Goal: Task Accomplishment & Management: Use online tool/utility

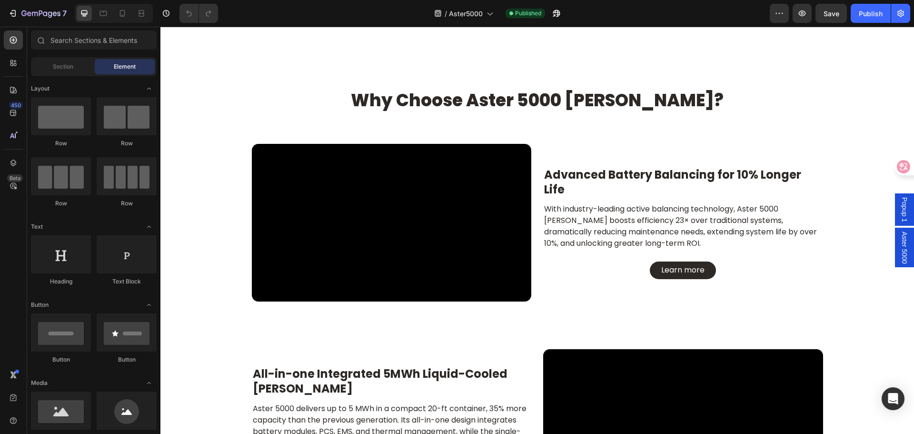
scroll to position [1333, 0]
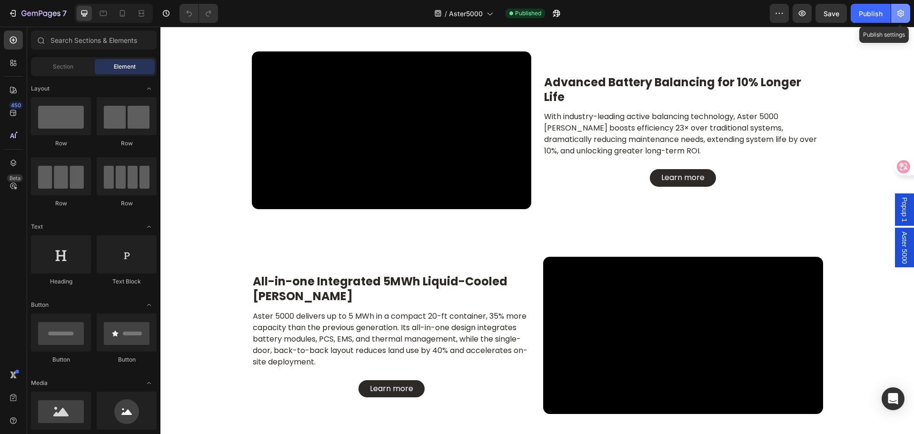
click at [899, 14] on icon "button" at bounding box center [901, 14] width 10 height 10
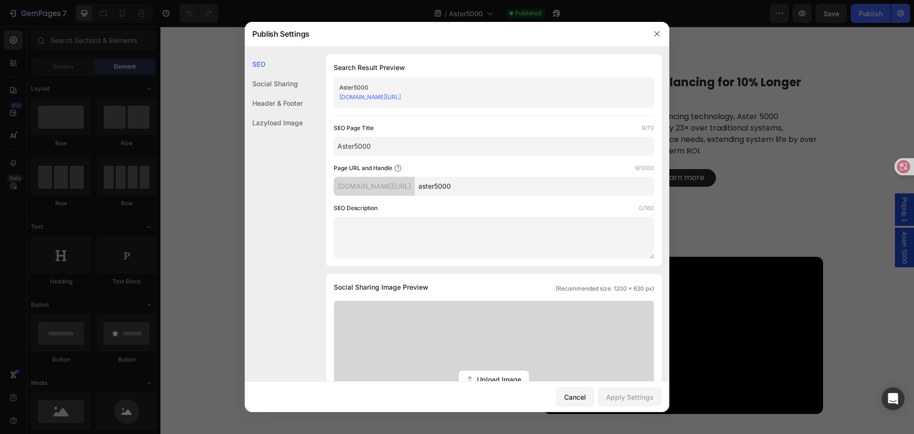
click at [381, 228] on textarea at bounding box center [494, 238] width 320 height 42
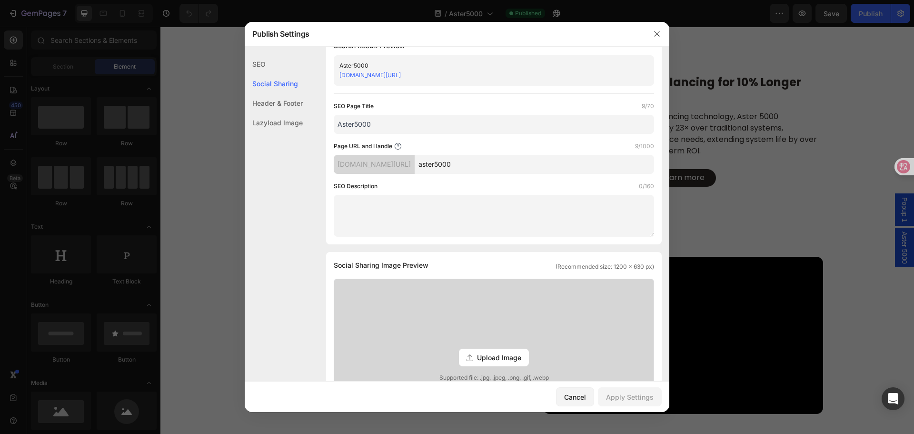
scroll to position [0, 0]
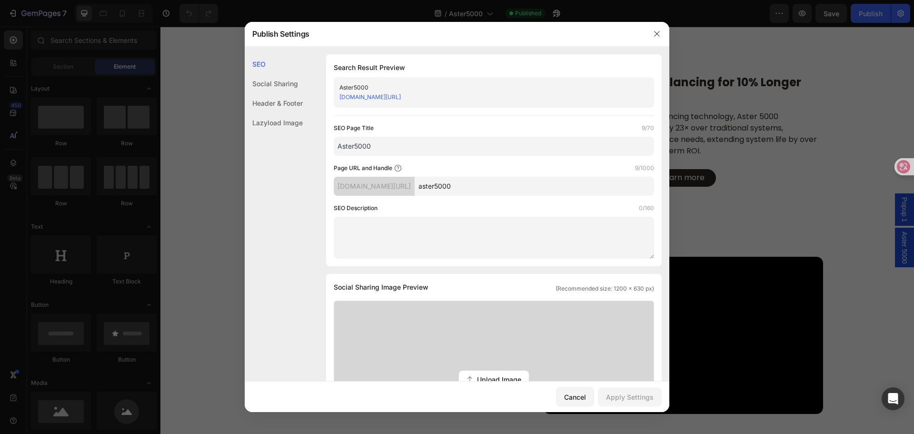
drag, startPoint x: 493, startPoint y: 188, endPoint x: 472, endPoint y: 184, distance: 21.3
click at [493, 188] on input "aster5000" at bounding box center [534, 186] width 239 height 19
drag, startPoint x: 469, startPoint y: 187, endPoint x: 508, endPoint y: 185, distance: 39.1
click at [508, 185] on input "aster5000" at bounding box center [534, 186] width 239 height 19
paste input "-5000-utility-scale-bess"
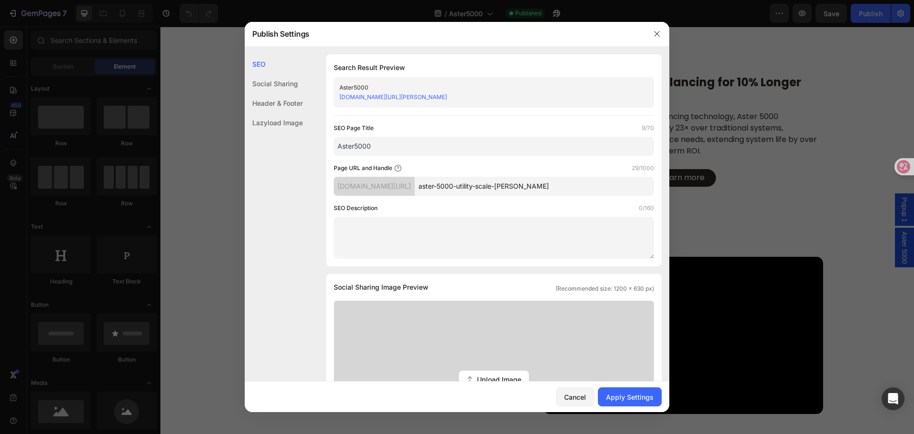
type input "aster-5000-utility-scale-bess"
click at [386, 151] on input "Aster5000" at bounding box center [494, 146] width 320 height 19
paste input "Aster 5000 BESS | 5MWh Liquid-Cooled Utility-Scale Energy Storage"
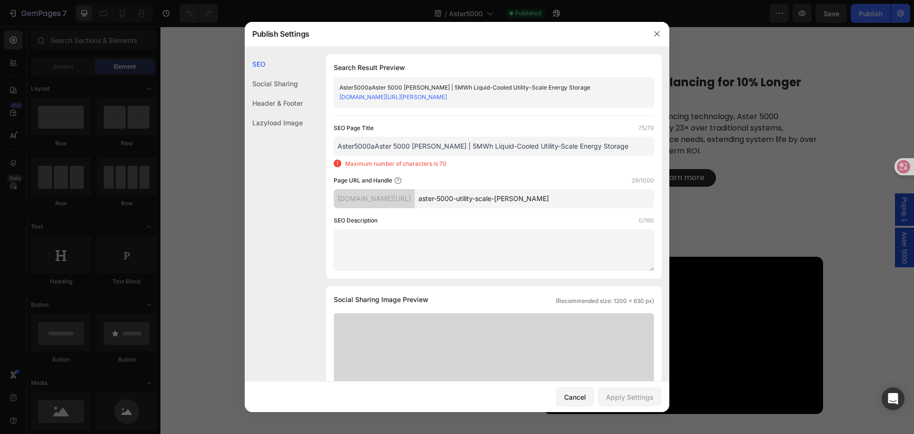
paste input "text"
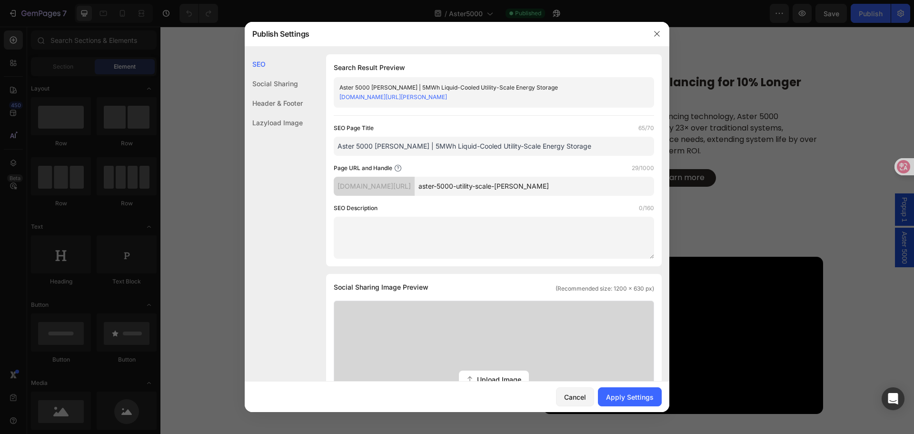
type input "Aster 5000 BESS | 5MWh Liquid-Cooled Utility-Scale Energy Storage"
click at [447, 239] on textarea at bounding box center [494, 238] width 320 height 42
paste textarea "Discover Aster 5000, a 5MWh liquid-cooled utility-scale BESS with active balanc…"
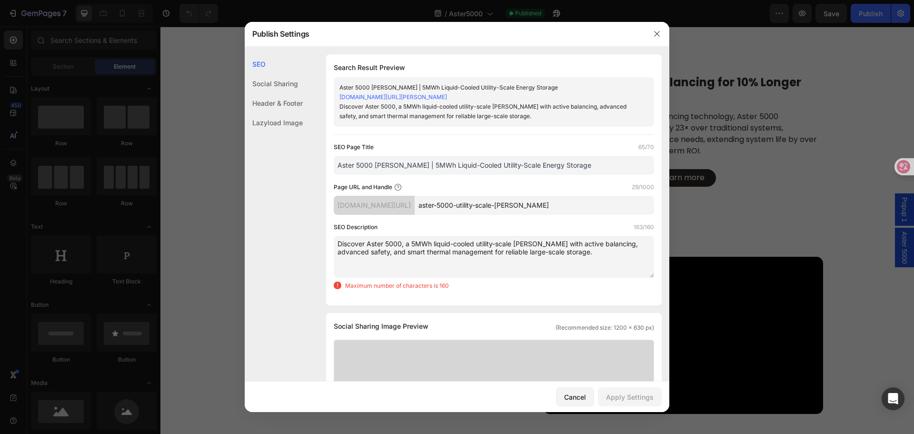
click at [350, 242] on textarea "Discover Aster 5000, a 5MWh liquid-cooled utility-scale BESS with active balanc…" at bounding box center [494, 257] width 320 height 42
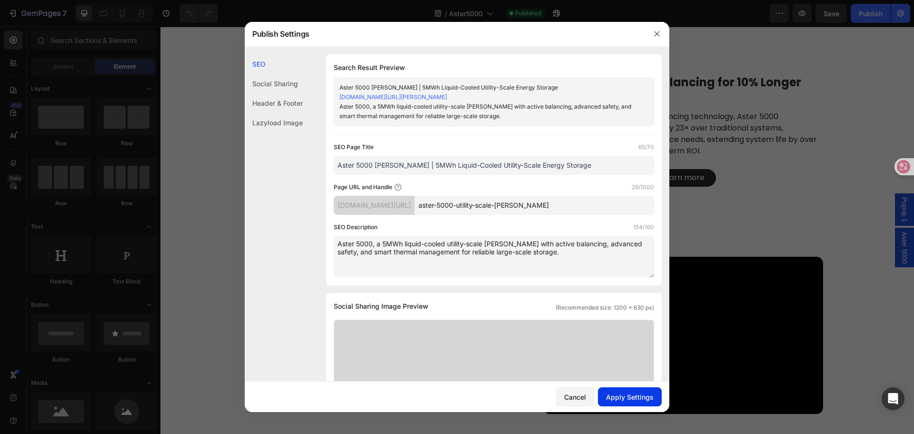
type textarea "Aster 5000, a 5MWh liquid-cooled utility-scale BESS with active balancing, adva…"
click at [645, 404] on button "Apply Settings" at bounding box center [630, 396] width 64 height 19
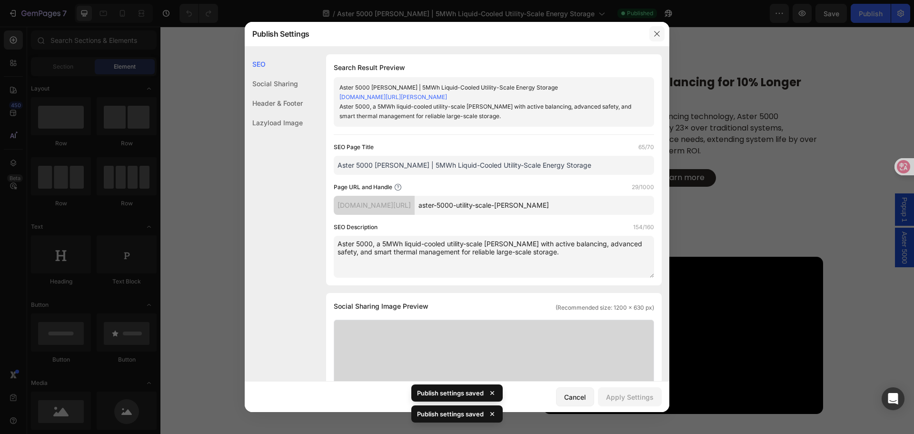
click at [658, 39] on button "button" at bounding box center [656, 33] width 15 height 15
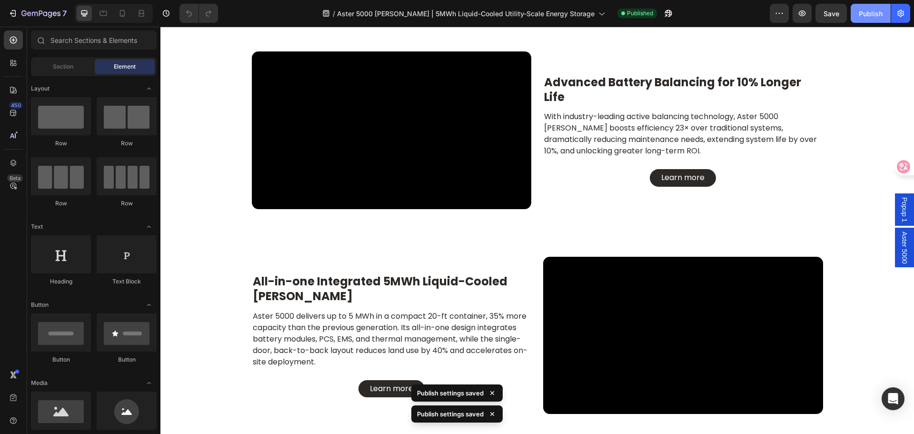
click at [870, 13] on div "Publish" at bounding box center [871, 14] width 24 height 10
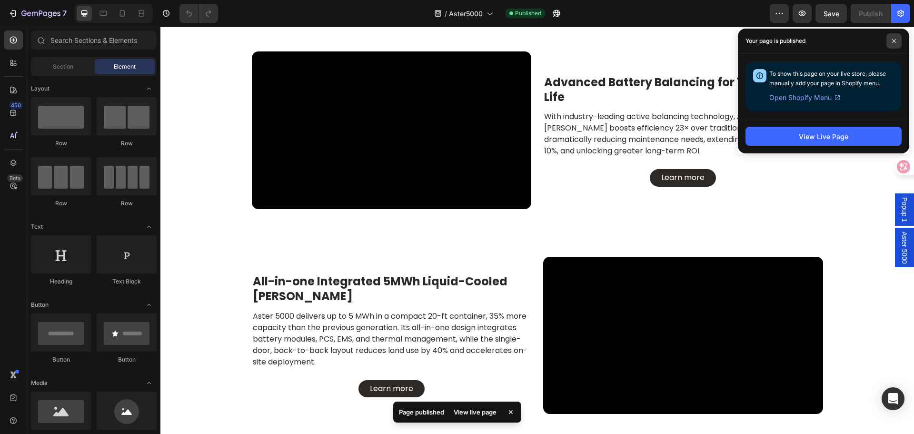
click at [893, 45] on span at bounding box center [894, 40] width 15 height 15
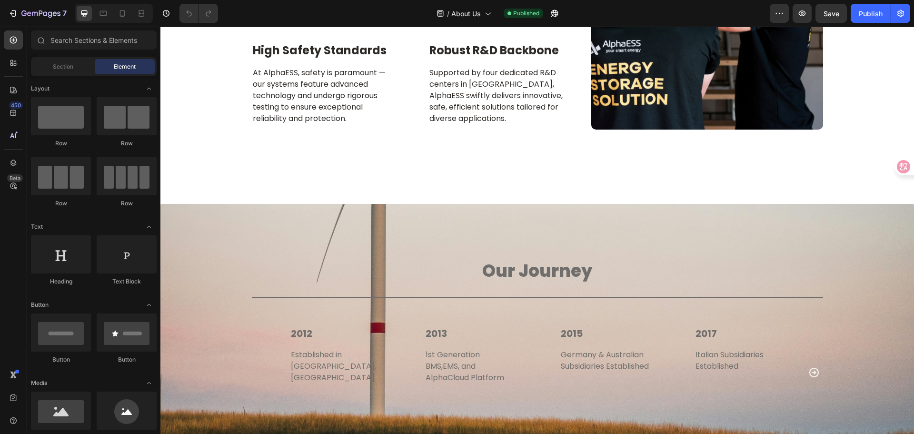
scroll to position [1524, 0]
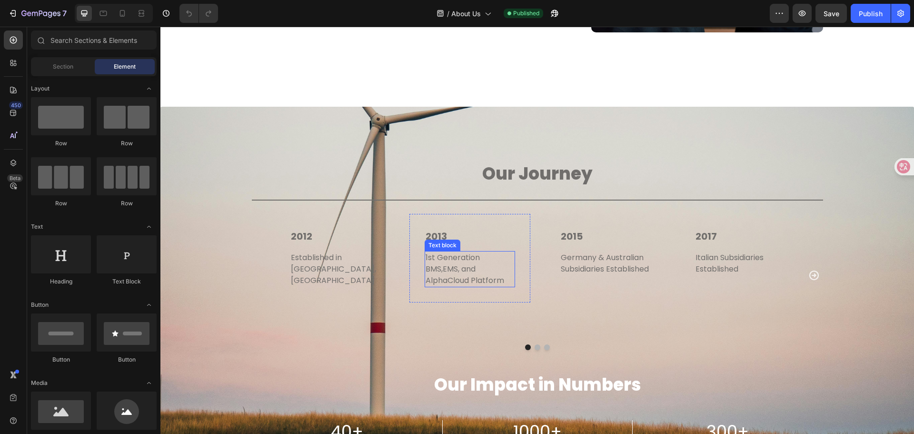
click at [457, 264] on p "1st Generation BMS,EMS, and AlphaCloud Platform" at bounding box center [470, 269] width 89 height 34
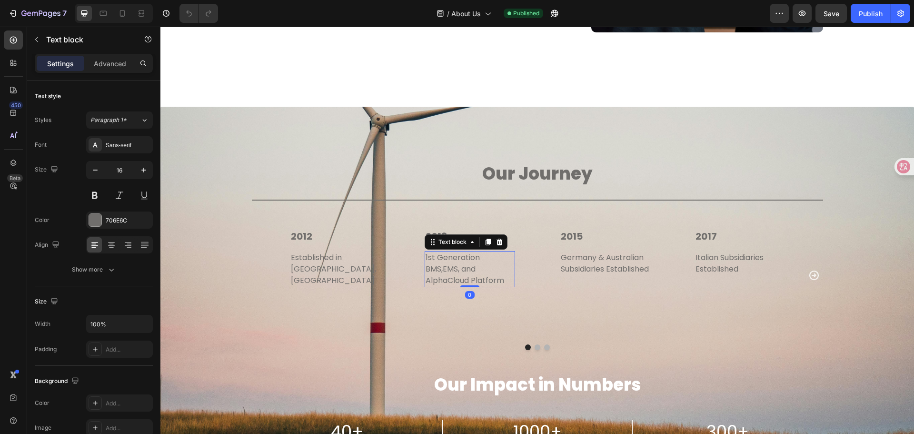
click at [457, 264] on p "1st Generation BMS,EMS, and AlphaCloud Platform" at bounding box center [470, 269] width 89 height 34
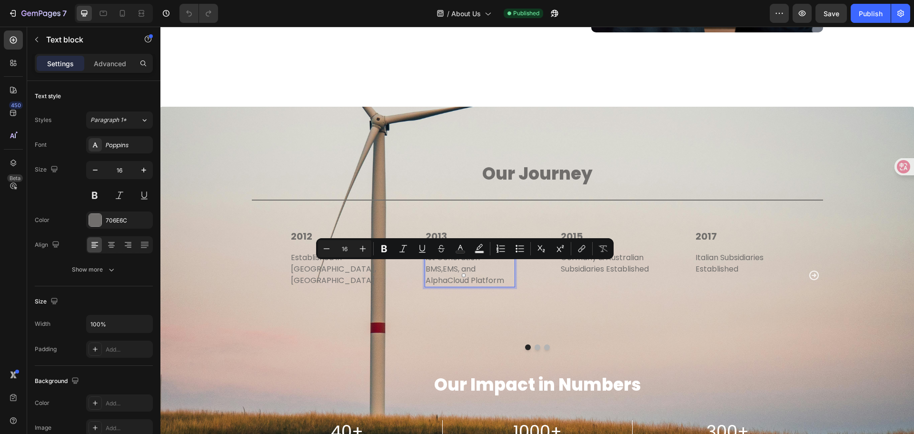
click at [441, 269] on p "1st Generation BMS,EMS, and AlphaCloud Platform" at bounding box center [470, 269] width 89 height 34
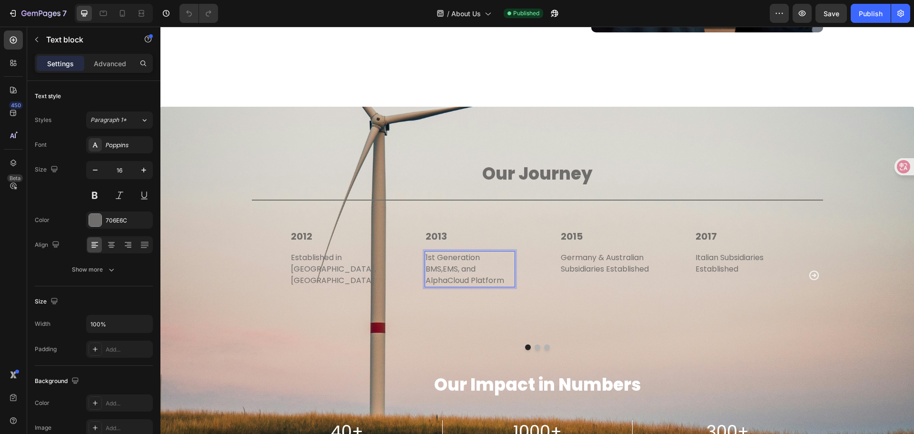
click at [441, 270] on p "1st Generation BMS,EMS, and AlphaCloud Platform" at bounding box center [470, 269] width 89 height 34
click at [440, 270] on p "1st Generation BMS, EMS, and AlphaCloud Platform" at bounding box center [470, 269] width 89 height 34
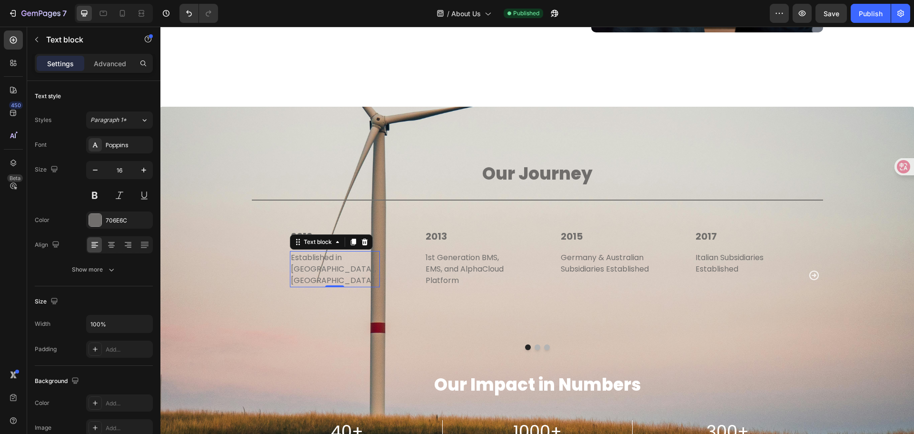
click at [327, 257] on p "Established in [GEOGRAPHIC_DATA], [GEOGRAPHIC_DATA]" at bounding box center [335, 269] width 89 height 34
click at [593, 262] on p "Germany & Australian Subsidiaries Established" at bounding box center [605, 263] width 89 height 23
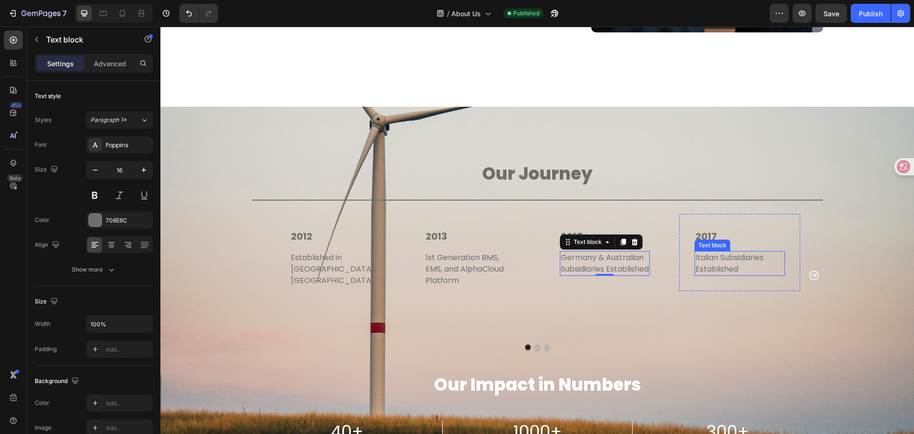
click at [703, 257] on p "Italian Subsidiaries Established" at bounding box center [740, 263] width 89 height 23
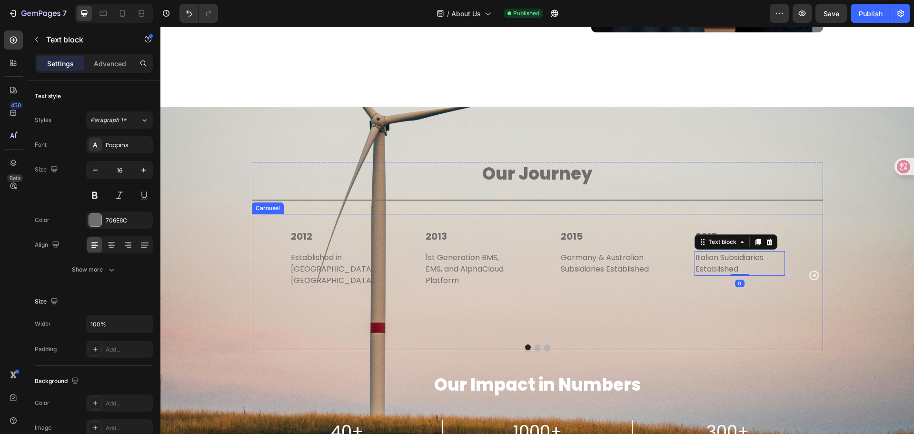
click at [811, 270] on icon "Carousel Next Arrow" at bounding box center [814, 275] width 10 height 10
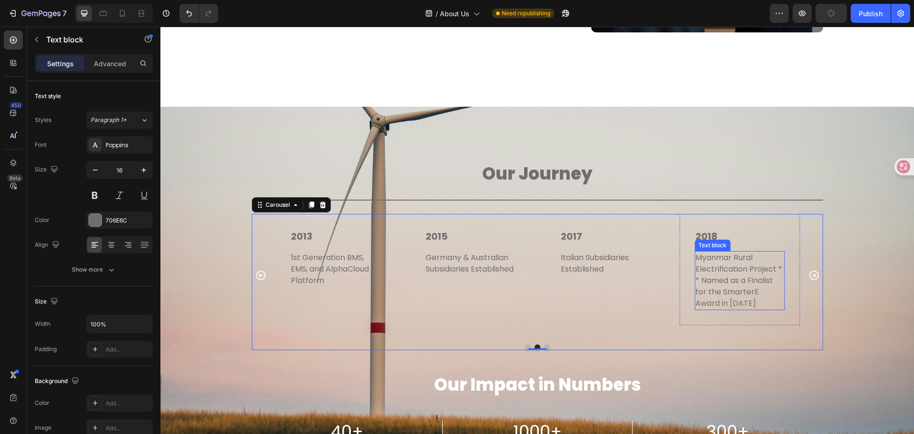
click at [766, 277] on p "Myanmar Rural Electrification Project * * Named as a Finalist for the SmarterE …" at bounding box center [740, 280] width 89 height 57
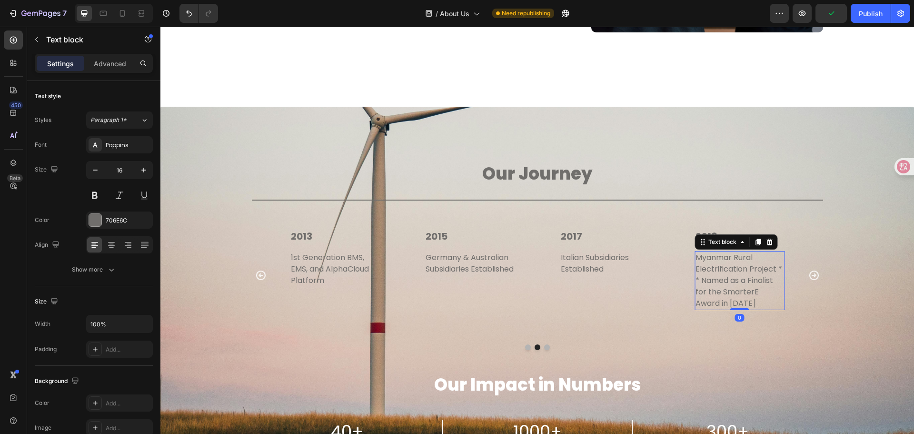
click at [766, 277] on p "Myanmar Rural Electrification Project * * Named as a Finalist for the SmarterE …" at bounding box center [740, 280] width 89 height 57
click at [699, 278] on p "Myanmar Rural Electrification Project * * Named as a Finalist for the SmarterE …" at bounding box center [740, 280] width 89 height 57
click at [813, 269] on icon "Carousel Next Arrow" at bounding box center [813, 274] width 11 height 11
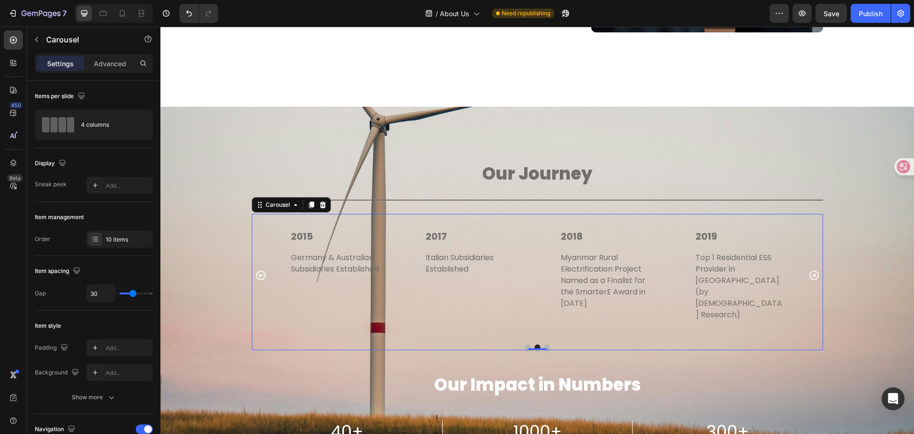
click at [813, 271] on icon "Carousel Next Arrow" at bounding box center [813, 274] width 11 height 11
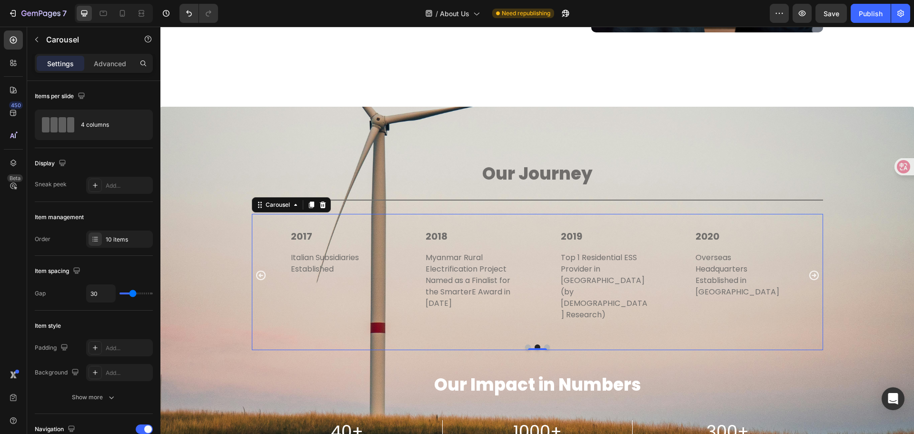
click at [813, 270] on icon "Carousel Next Arrow" at bounding box center [813, 274] width 11 height 11
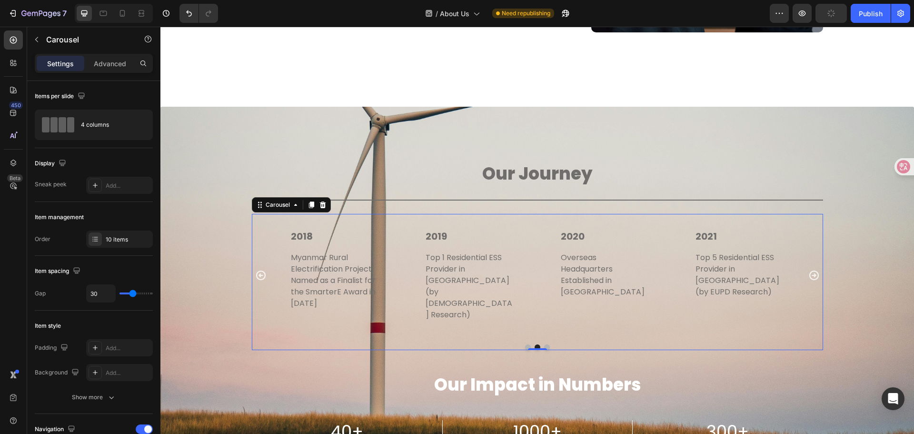
click at [813, 270] on icon "Carousel Next Arrow" at bounding box center [813, 274] width 11 height 11
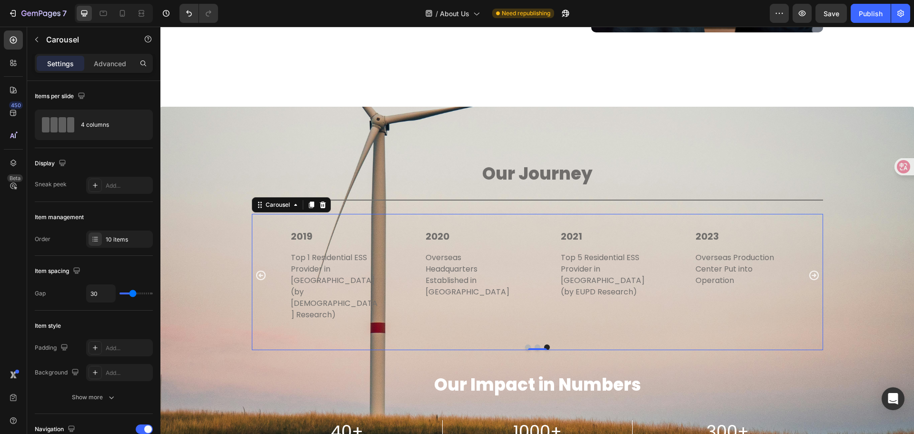
click at [814, 269] on icon "Carousel Next Arrow" at bounding box center [813, 274] width 11 height 11
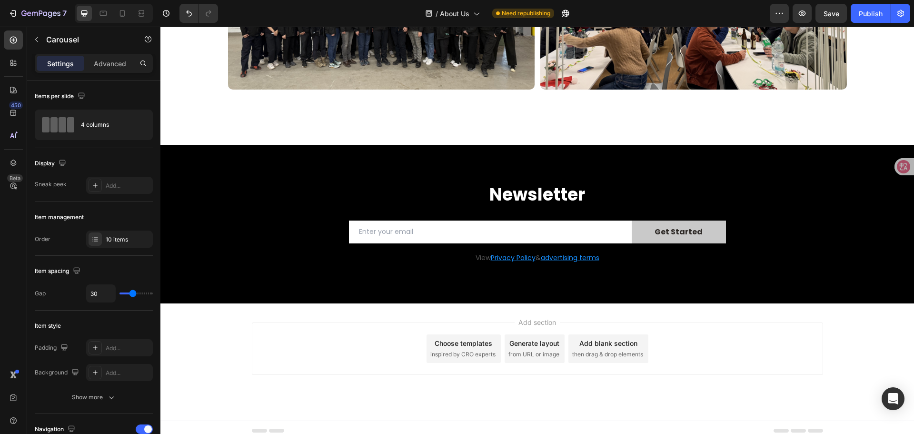
scroll to position [2590, 0]
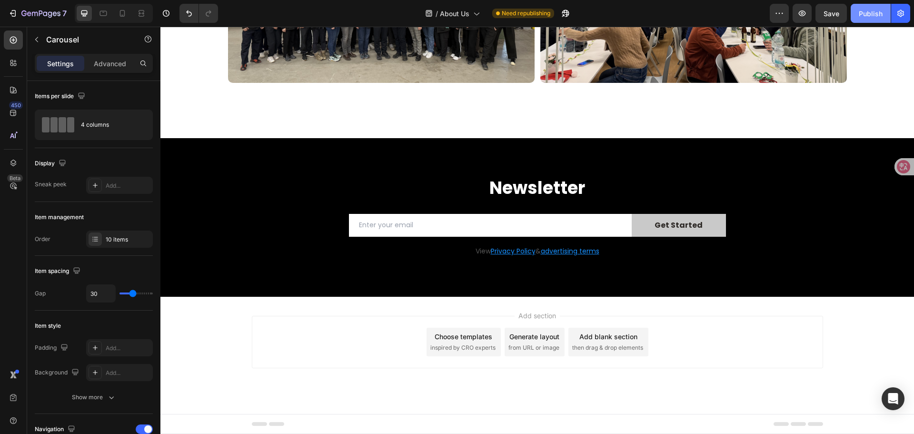
click at [866, 15] on div "Publish" at bounding box center [871, 14] width 24 height 10
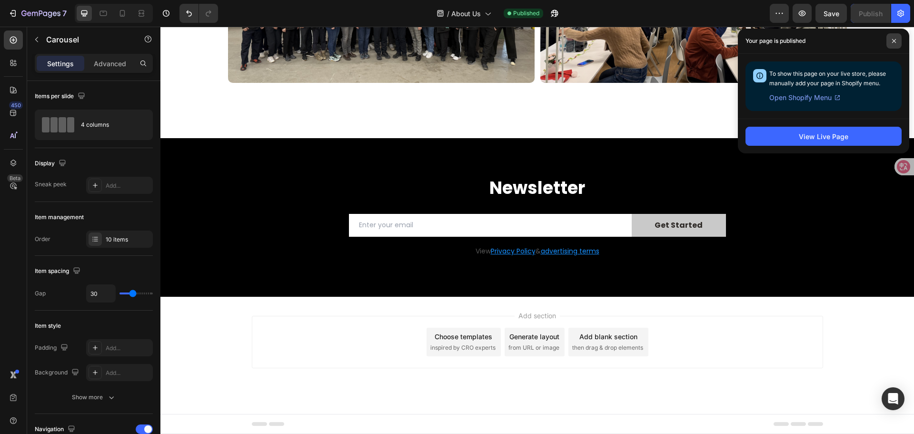
click at [890, 42] on span at bounding box center [894, 40] width 15 height 15
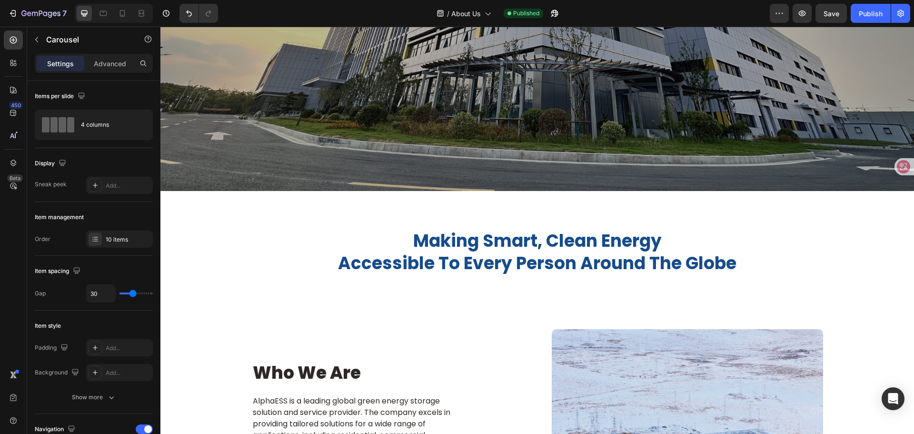
scroll to position [0, 0]
